Goal: Task Accomplishment & Management: Use online tool/utility

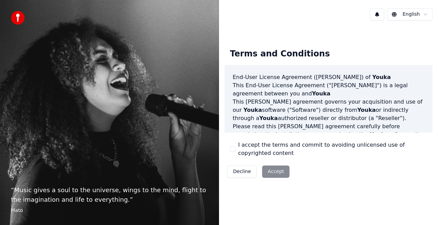
click at [272, 170] on div "Decline Accept" at bounding box center [258, 172] width 68 height 18
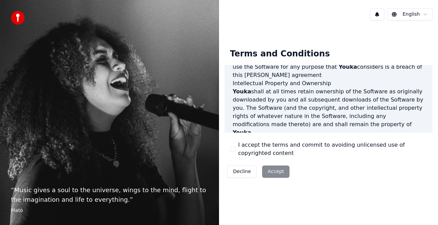
scroll to position [498, 0]
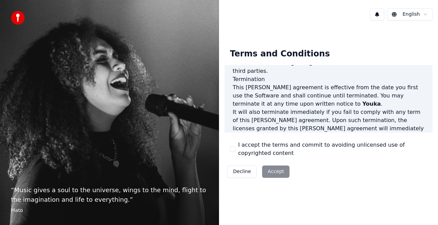
click at [233, 146] on div "I accept the terms and commit to avoiding unlicensed use of copyrighted content" at bounding box center [328, 149] width 197 height 16
click at [234, 148] on button "I accept the terms and commit to avoiding unlicensed use of copyrighted content" at bounding box center [232, 148] width 5 height 5
click at [272, 169] on button "Accept" at bounding box center [275, 171] width 27 height 12
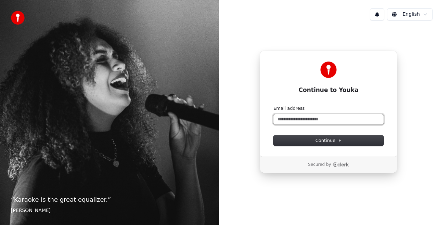
click at [313, 118] on input "Email address" at bounding box center [328, 119] width 110 height 10
type input "**********"
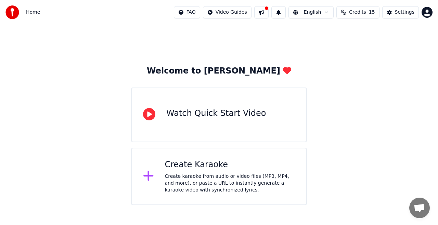
click at [216, 186] on div "Create karaoke from audio or video files (MP3, MP4, and more), or paste a URL t…" at bounding box center [230, 183] width 130 height 21
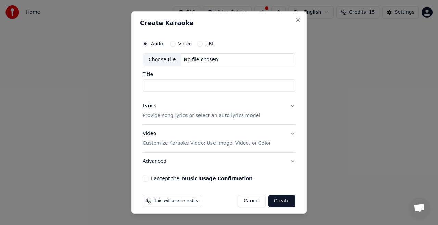
click at [172, 45] on button "Video" at bounding box center [172, 43] width 5 height 5
click at [146, 43] on button "Audio" at bounding box center [145, 43] width 5 height 5
click at [197, 144] on p "Customize Karaoke Video: Use Image, Video, or Color" at bounding box center [207, 143] width 128 height 7
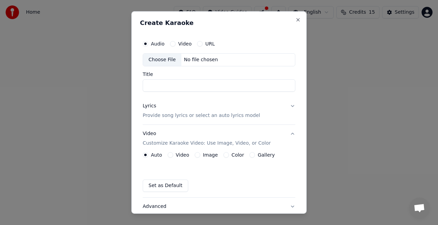
click at [168, 154] on button "Video" at bounding box center [169, 154] width 5 height 5
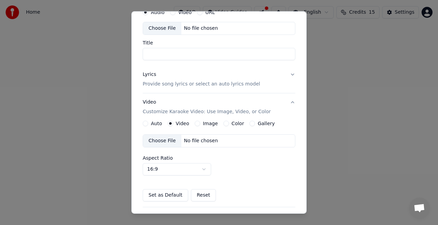
scroll to position [21, 0]
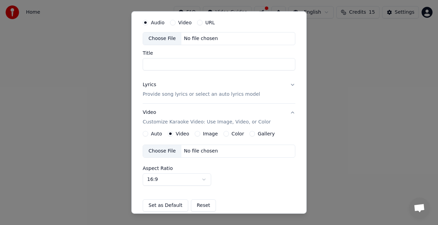
click at [146, 131] on button "Auto" at bounding box center [145, 133] width 5 height 5
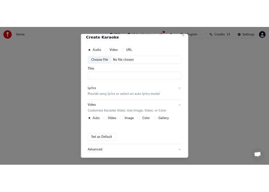
scroll to position [0, 0]
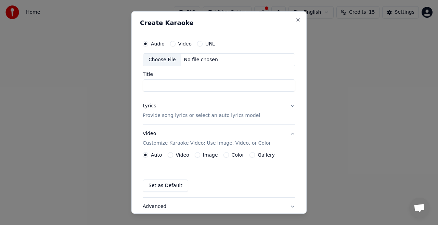
click at [196, 83] on input "Title" at bounding box center [219, 85] width 152 height 12
click at [168, 59] on div "Choose File" at bounding box center [162, 60] width 38 height 12
click at [166, 82] on div "Audio Video URL Choose File No file chosen Title Lyrics Provide song lyrics or …" at bounding box center [219, 131] width 158 height 195
click at [169, 72] on label "Title" at bounding box center [219, 74] width 152 height 5
click at [169, 79] on input "Title" at bounding box center [219, 85] width 152 height 12
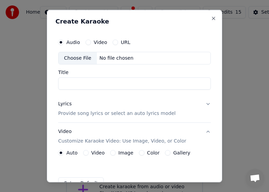
click at [77, 58] on div "Choose File" at bounding box center [77, 58] width 38 height 12
type input "**********"
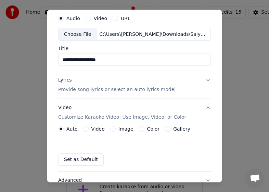
scroll to position [34, 0]
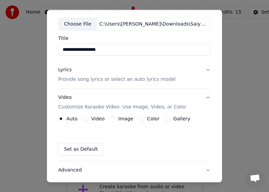
click at [172, 80] on button "Lyrics Provide song lyrics or select an auto lyrics model" at bounding box center [134, 74] width 152 height 27
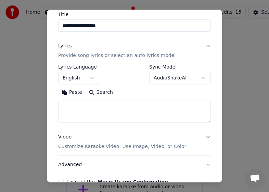
scroll to position [68, 0]
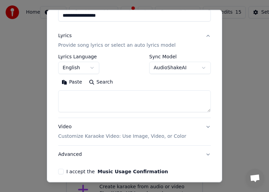
click at [67, 82] on button "Paste" at bounding box center [71, 82] width 27 height 11
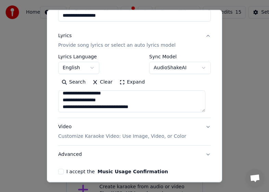
scroll to position [73, 0]
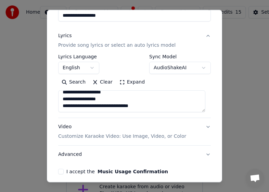
click at [202, 109] on textarea "**********" at bounding box center [131, 102] width 147 height 22
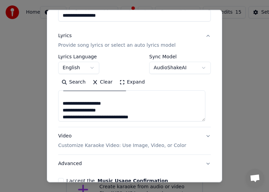
scroll to position [59, 0]
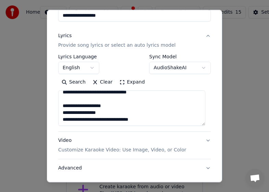
drag, startPoint x: 202, startPoint y: 109, endPoint x: 200, endPoint y: 114, distance: 5.5
click at [200, 116] on textarea "**********" at bounding box center [131, 109] width 147 height 36
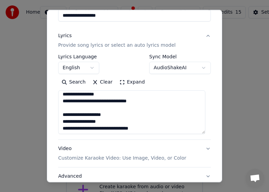
drag, startPoint x: 202, startPoint y: 115, endPoint x: 199, endPoint y: 131, distance: 16.8
click at [199, 131] on textarea "**********" at bounding box center [131, 113] width 147 height 44
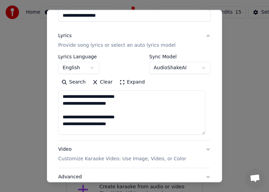
scroll to position [50, 0]
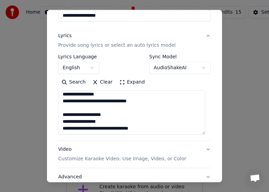
click at [149, 127] on textarea "**********" at bounding box center [131, 113] width 147 height 44
click at [118, 80] on button "Expand" at bounding box center [132, 82] width 32 height 11
type textarea "**********"
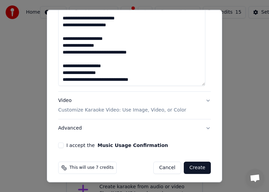
scroll to position [169, 0]
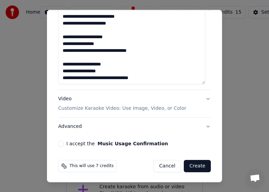
click at [153, 78] on textarea "**********" at bounding box center [131, 37] width 147 height 94
click at [155, 77] on textarea "**********" at bounding box center [131, 37] width 147 height 94
click at [156, 76] on textarea "**********" at bounding box center [131, 37] width 147 height 94
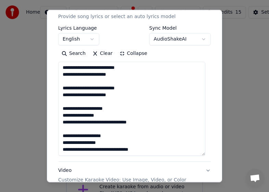
scroll to position [66, 0]
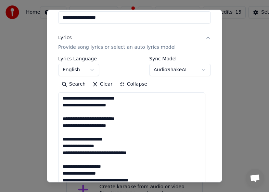
click at [103, 87] on button "Clear" at bounding box center [102, 84] width 27 height 11
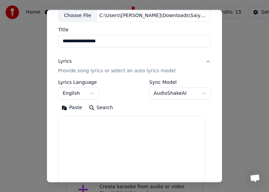
scroll to position [32, 0]
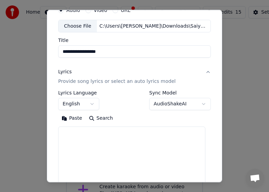
click at [104, 116] on button "Search" at bounding box center [100, 118] width 31 height 11
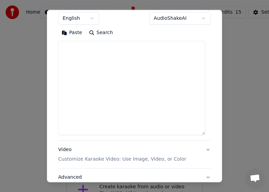
scroll to position [66, 0]
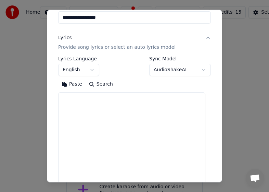
click at [90, 84] on button "Search" at bounding box center [100, 84] width 31 height 11
click at [164, 68] on button "AudioShakeAI" at bounding box center [180, 70] width 62 height 12
click at [111, 110] on body "**********" at bounding box center [134, 111] width 269 height 223
click at [70, 83] on button "Paste" at bounding box center [71, 84] width 27 height 11
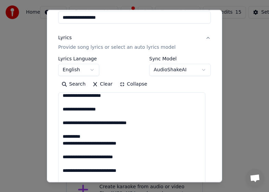
scroll to position [103, 0]
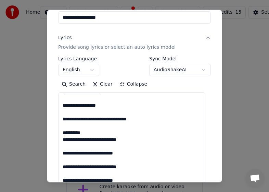
click at [85, 131] on textarea at bounding box center [131, 140] width 147 height 94
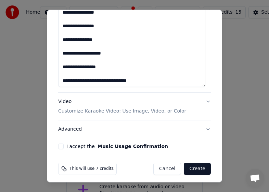
scroll to position [169, 0]
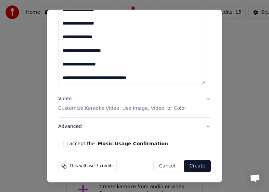
type textarea "**********"
click at [60, 145] on button "I accept the Music Usage Confirmation" at bounding box center [60, 143] width 5 height 5
click at [201, 98] on button "Video Customize Karaoke Video: Use Image, Video, or Color" at bounding box center [134, 103] width 152 height 27
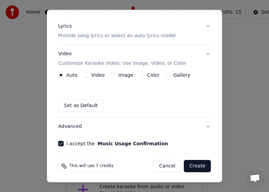
scroll to position [44, 0]
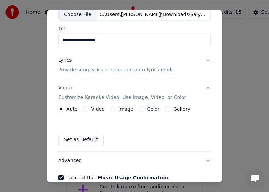
click at [205, 59] on div "**********" at bounding box center [134, 86] width 158 height 195
click at [202, 59] on button "Lyrics Provide song lyrics or select an auto lyrics model" at bounding box center [134, 65] width 152 height 27
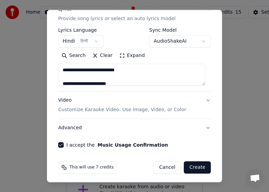
scroll to position [96, 0]
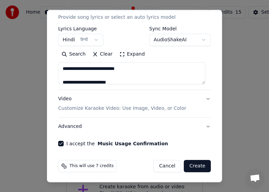
click at [202, 98] on button "Video Customize Karaoke Video: Use Image, Video, or Color" at bounding box center [134, 103] width 152 height 27
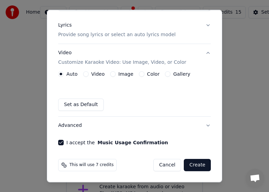
scroll to position [78, 0]
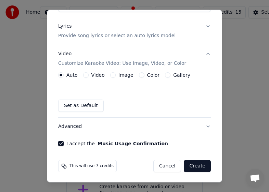
click at [88, 75] on div "Video" at bounding box center [94, 74] width 22 height 5
click at [85, 74] on button "Video" at bounding box center [85, 74] width 5 height 5
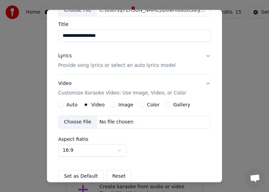
scroll to position [44, 0]
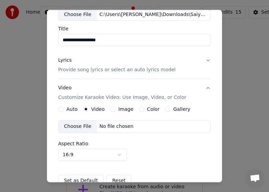
click at [60, 109] on button "Auto" at bounding box center [60, 109] width 5 height 5
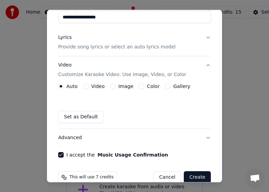
scroll to position [78, 0]
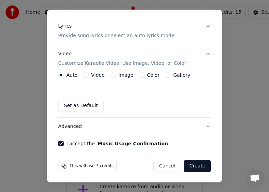
click at [196, 127] on button "Advanced" at bounding box center [134, 127] width 152 height 18
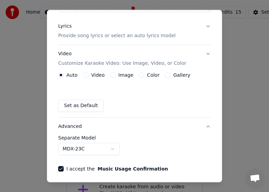
scroll to position [58, 0]
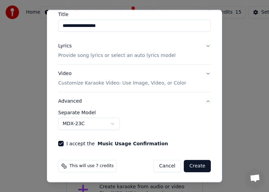
click at [107, 125] on body "**********" at bounding box center [134, 111] width 269 height 223
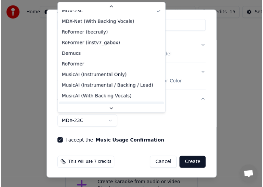
scroll to position [0, 0]
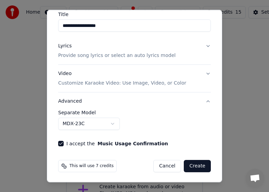
click at [175, 128] on body "**********" at bounding box center [134, 111] width 269 height 223
click at [192, 166] on button "Create" at bounding box center [197, 166] width 27 height 12
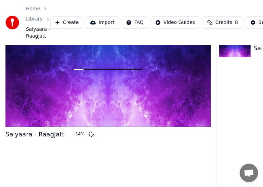
scroll to position [4, 0]
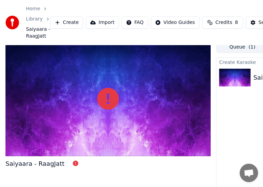
click at [73, 166] on icon at bounding box center [75, 163] width 5 height 5
click at [258, 23] on div "Settings" at bounding box center [267, 22] width 19 height 7
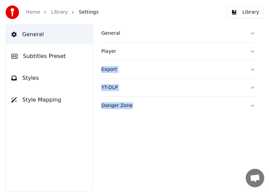
click at [97, 135] on div "General Player Export YT-DLP Danger Zone" at bounding box center [178, 109] width 181 height 168
click at [145, 33] on div "General" at bounding box center [172, 33] width 143 height 7
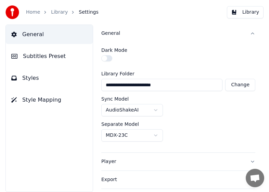
click at [145, 33] on div "General" at bounding box center [172, 33] width 143 height 7
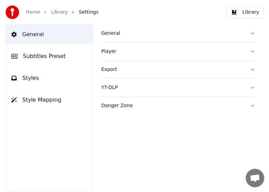
click at [135, 51] on div "Player" at bounding box center [172, 51] width 143 height 7
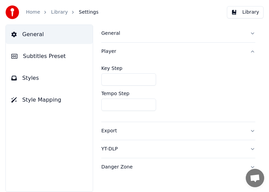
click at [135, 51] on div "Player" at bounding box center [172, 51] width 143 height 7
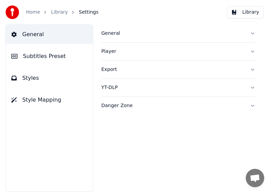
click at [135, 66] on div "Export" at bounding box center [172, 69] width 143 height 7
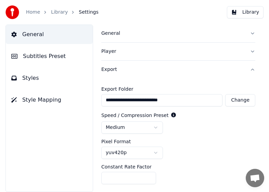
click at [134, 70] on div "Export" at bounding box center [172, 69] width 143 height 7
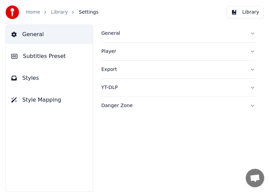
click at [245, 12] on button "Library" at bounding box center [245, 12] width 37 height 12
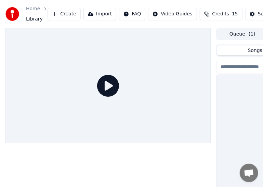
click at [106, 85] on icon at bounding box center [108, 86] width 22 height 22
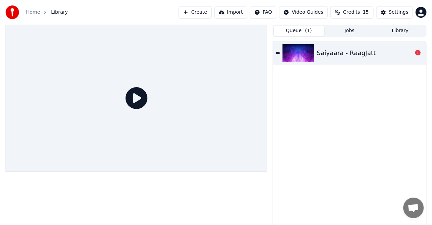
click at [305, 31] on span "( 1 )" at bounding box center [308, 30] width 7 height 7
click at [360, 53] on div "Saiyaara - RaagJatt" at bounding box center [346, 53] width 59 height 10
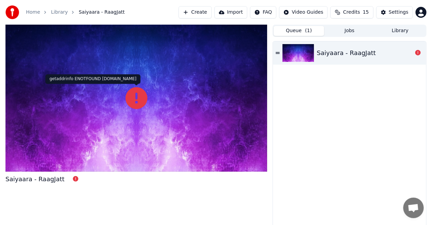
click at [140, 102] on icon at bounding box center [136, 98] width 22 height 22
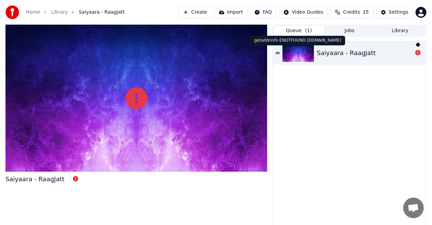
click at [416, 52] on icon at bounding box center [417, 52] width 5 height 5
click at [419, 53] on icon at bounding box center [417, 52] width 5 height 5
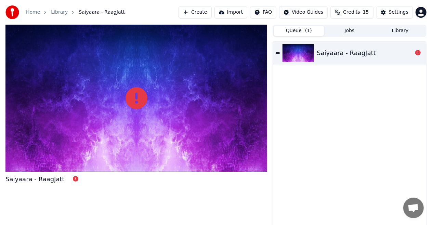
click at [347, 31] on button "Jobs" at bounding box center [349, 31] width 51 height 10
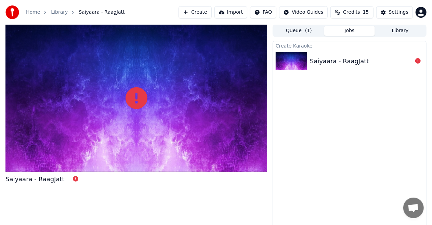
click at [346, 62] on div "Saiyaara - RaagJatt" at bounding box center [339, 61] width 59 height 10
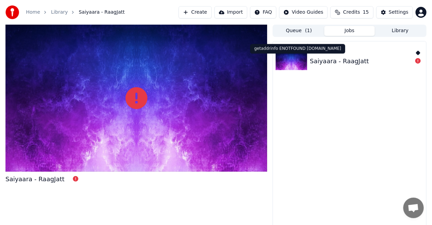
click at [418, 62] on icon at bounding box center [417, 60] width 5 height 5
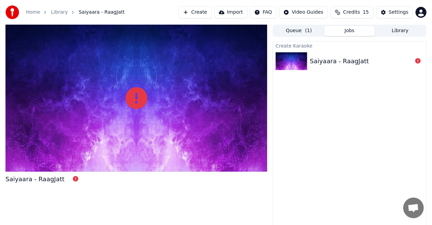
click at [409, 31] on button "Library" at bounding box center [400, 31] width 51 height 10
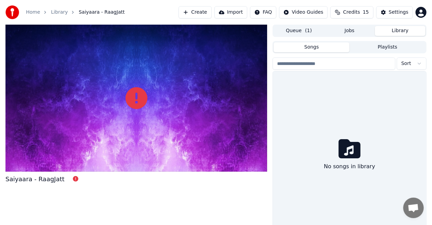
click at [318, 46] on button "Songs" at bounding box center [311, 47] width 76 height 10
click at [383, 54] on div "Songs Playlists Sort No songs in library" at bounding box center [349, 140] width 154 height 199
click at [386, 48] on button "Playlists" at bounding box center [387, 47] width 76 height 10
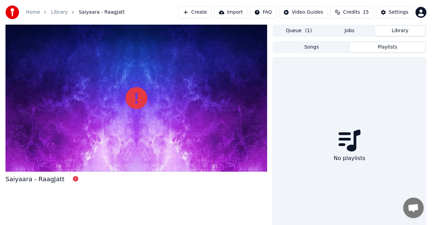
click at [321, 48] on button "Songs" at bounding box center [311, 47] width 76 height 10
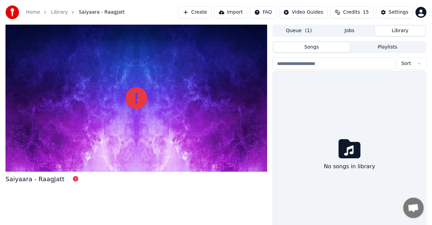
click at [345, 32] on button "Jobs" at bounding box center [349, 31] width 51 height 10
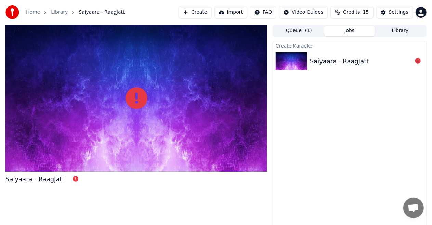
click at [334, 60] on div "Saiyaara - RaagJatt" at bounding box center [339, 61] width 59 height 10
click at [417, 61] on icon at bounding box center [417, 60] width 5 height 5
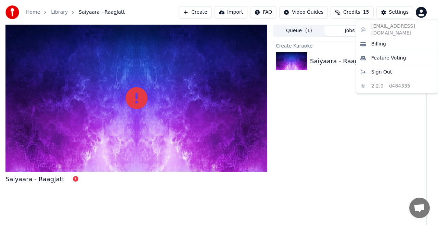
click at [420, 12] on html "Home Library Saiyaara - RaagJatt Create Import FAQ Video Guides Credits 15 Sett…" at bounding box center [219, 112] width 438 height 225
click at [363, 153] on html "Home Library Saiyaara - RaagJatt Create Import FAQ Video Guides Credits 15 Sett…" at bounding box center [219, 112] width 438 height 225
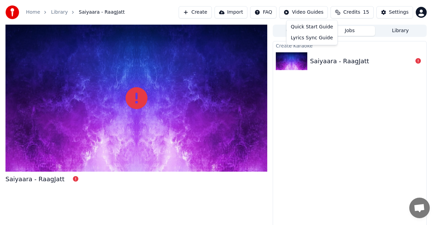
click at [294, 14] on html "Home Library Saiyaara - RaagJatt Create Import FAQ Video Guides Credits 15 Sett…" at bounding box center [219, 112] width 438 height 225
click at [295, 26] on div "Quick Start Guide" at bounding box center [312, 27] width 48 height 11
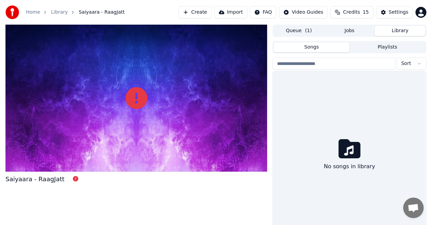
click at [405, 30] on button "Library" at bounding box center [400, 31] width 51 height 10
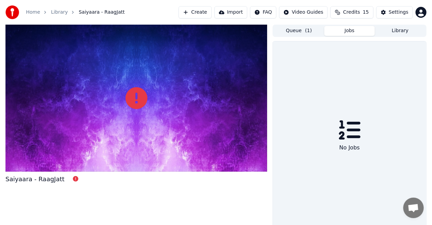
click at [369, 30] on button "Jobs" at bounding box center [349, 31] width 51 height 10
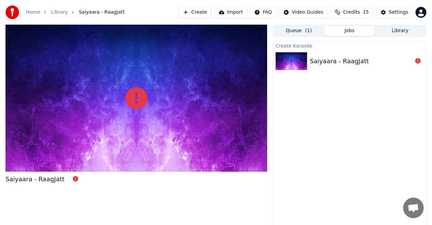
click at [195, 14] on button "Create" at bounding box center [194, 12] width 33 height 12
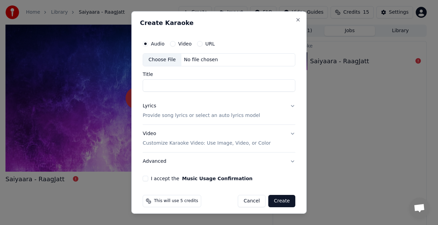
click at [172, 43] on button "Video" at bounding box center [172, 43] width 5 height 5
click at [142, 44] on div "Audio Video URL Choose File No file chosen Title Lyrics Provide song lyrics or …" at bounding box center [219, 109] width 158 height 150
click at [145, 44] on button "Audio" at bounding box center [145, 43] width 5 height 5
click at [158, 85] on input "Title" at bounding box center [219, 85] width 152 height 12
click at [167, 60] on div "Choose File" at bounding box center [162, 60] width 38 height 12
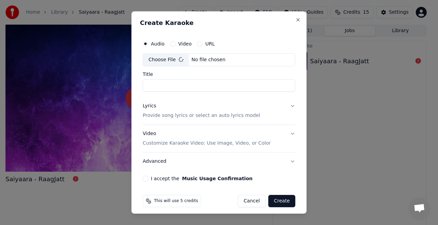
type input "**********"
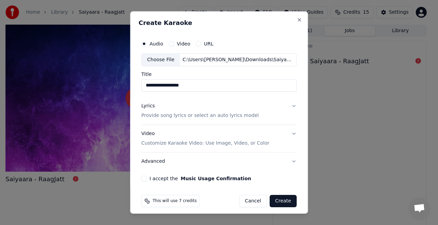
click at [288, 105] on button "Lyrics Provide song lyrics or select an auto lyrics model" at bounding box center [218, 110] width 155 height 27
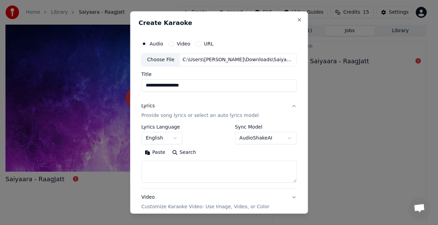
click at [152, 154] on button "Paste" at bounding box center [154, 152] width 27 height 11
click at [165, 165] on textarea at bounding box center [216, 172] width 150 height 22
type textarea "**********"
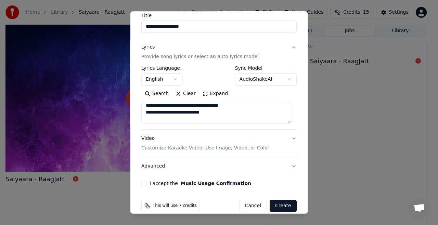
scroll to position [67, 0]
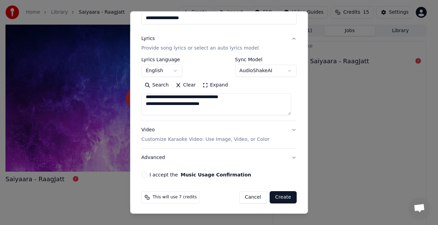
click at [145, 173] on button "I accept the Music Usage Confirmation" at bounding box center [143, 174] width 5 height 5
click at [277, 196] on button "Create" at bounding box center [282, 197] width 27 height 12
click at [169, 68] on button "Hindi हिन्दी" at bounding box center [163, 71] width 45 height 12
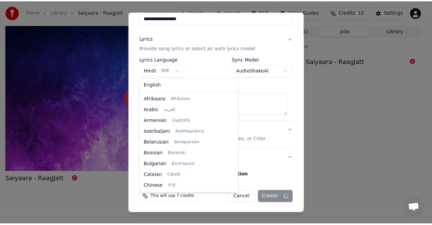
scroll to position [142, 0]
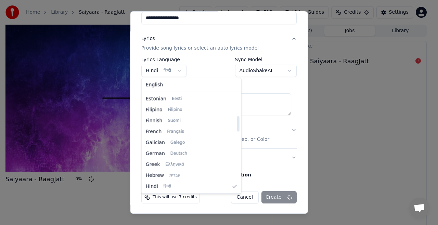
select select "**"
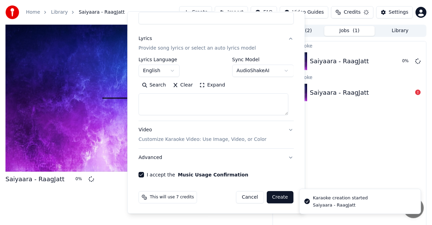
select select
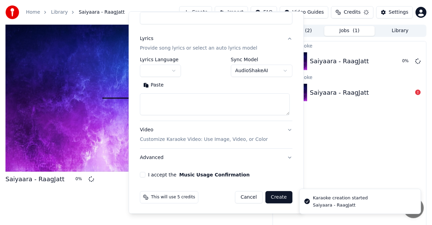
scroll to position [0, 0]
